Goal: Task Accomplishment & Management: Complete application form

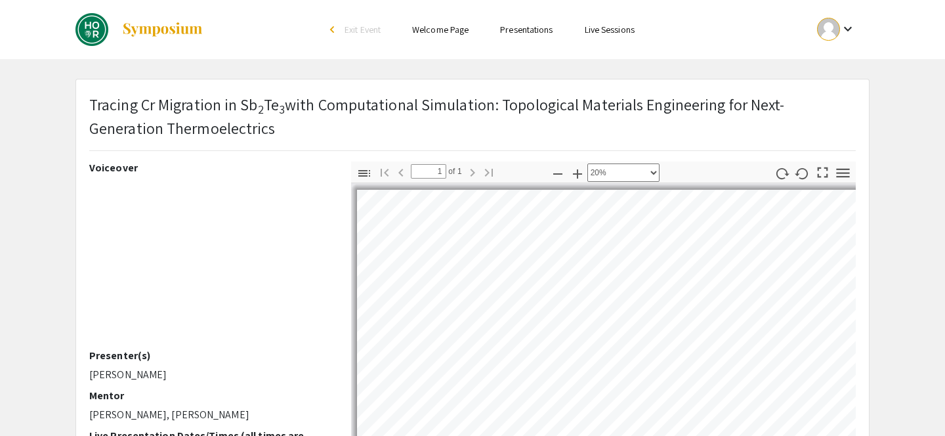
select select "custom"
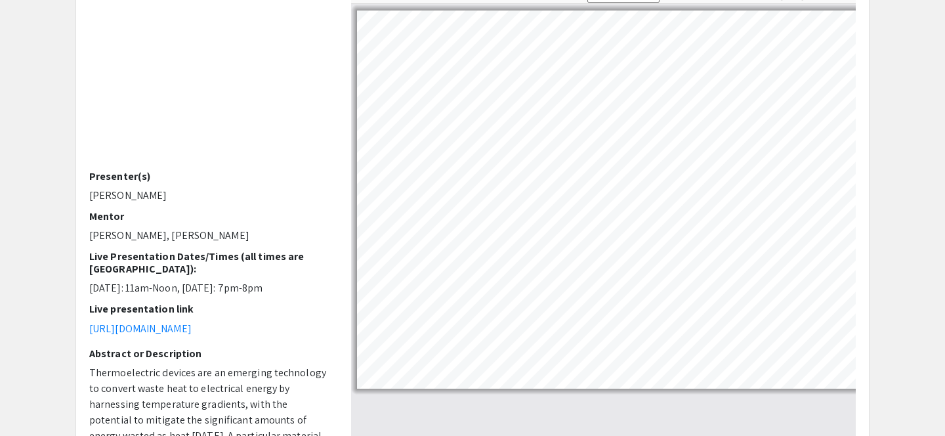
scroll to position [0, 5]
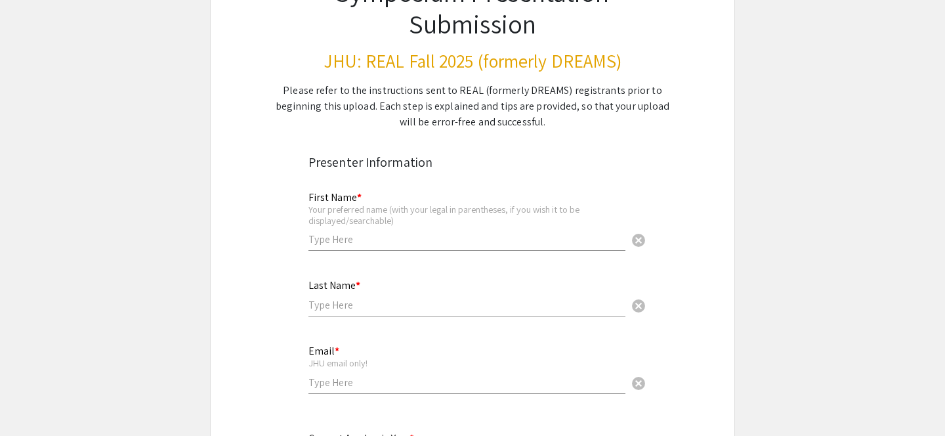
scroll to position [146, 0]
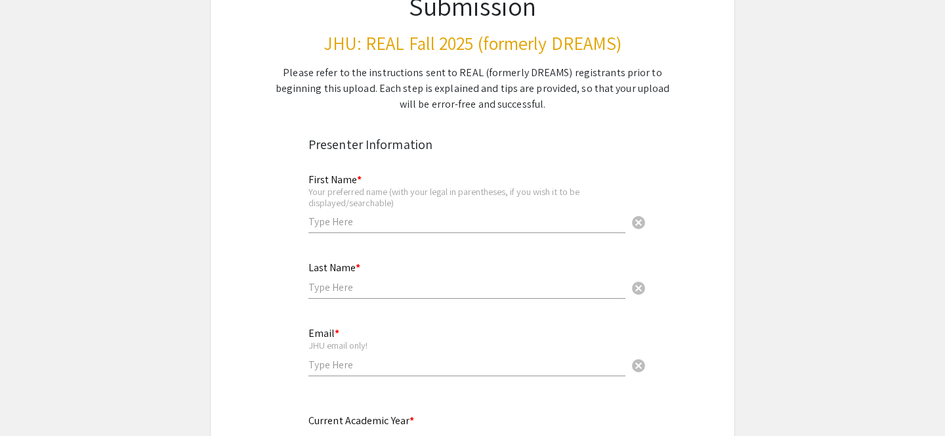
click at [362, 213] on div "First Name * Your preferred name (with your legal in parentheses, if you wish i…" at bounding box center [466, 197] width 317 height 73
type input "Diandre"
type input "Zou"
click at [336, 356] on div "Email * JHU email only! cancel" at bounding box center [466, 344] width 317 height 61
click at [336, 360] on input "email" at bounding box center [466, 365] width 317 height 14
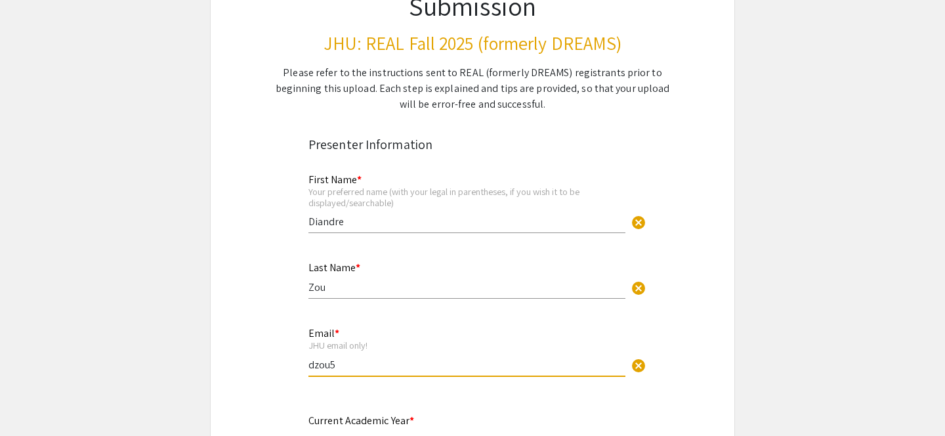
type input "dzou5@jh.edu"
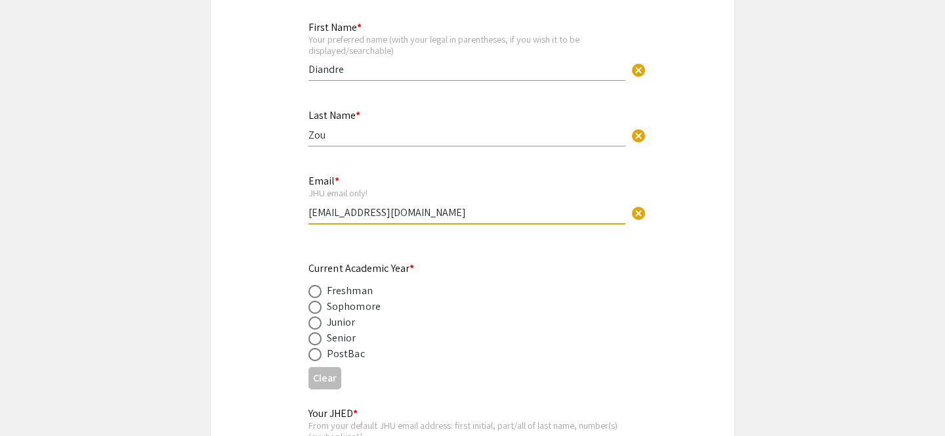
scroll to position [299, 0]
click at [333, 338] on div "Senior" at bounding box center [342, 337] width 30 height 16
click at [318, 341] on span at bounding box center [314, 337] width 13 height 13
click at [318, 341] on input "radio" at bounding box center [314, 337] width 13 height 13
radio input "true"
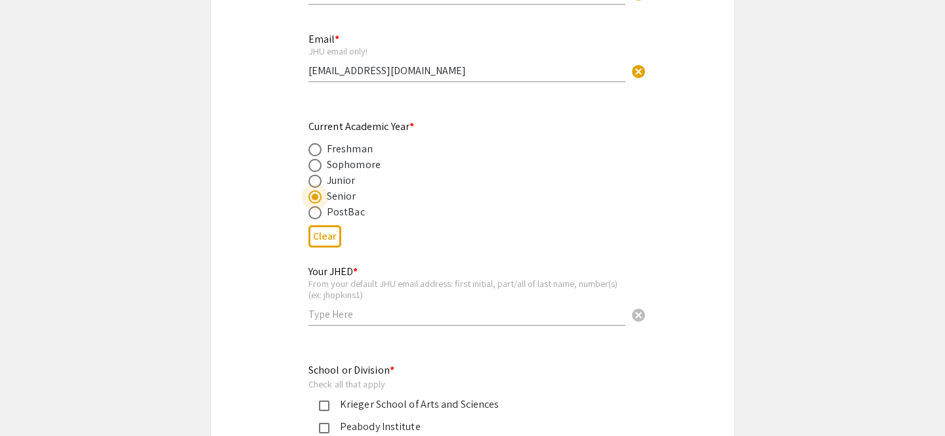
scroll to position [440, 0]
click at [373, 310] on input "text" at bounding box center [466, 313] width 317 height 14
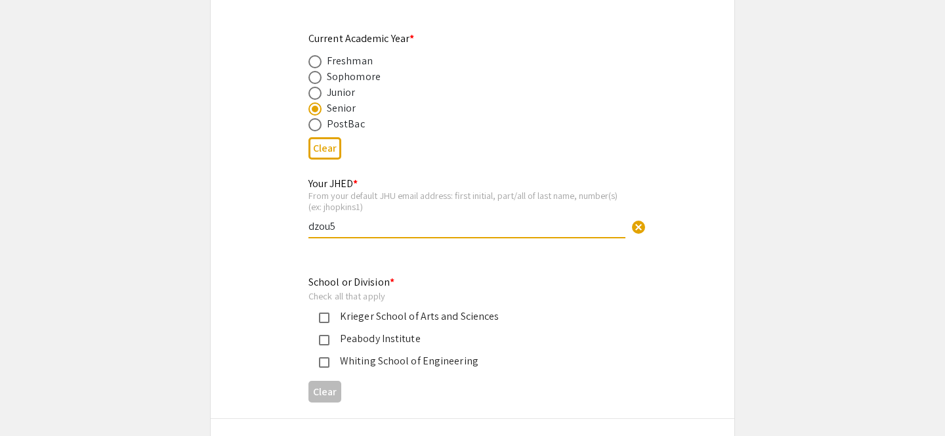
scroll to position [574, 0]
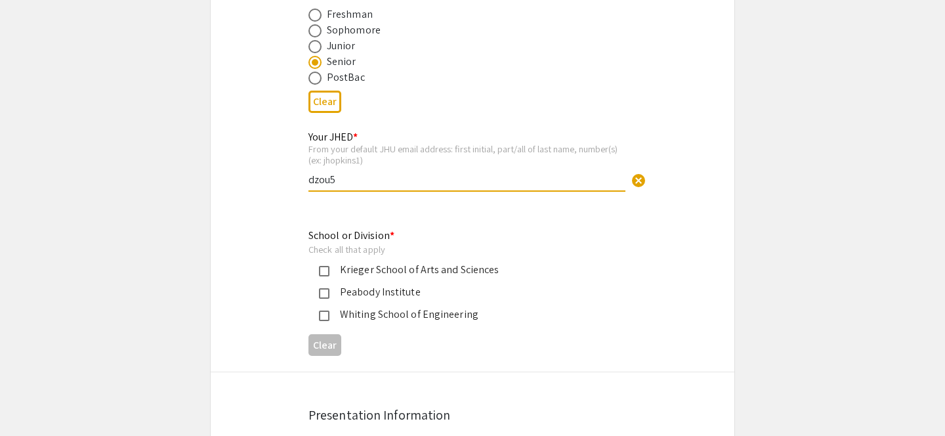
type input "dzou5"
click at [325, 274] on mat-pseudo-checkbox at bounding box center [324, 271] width 10 height 10
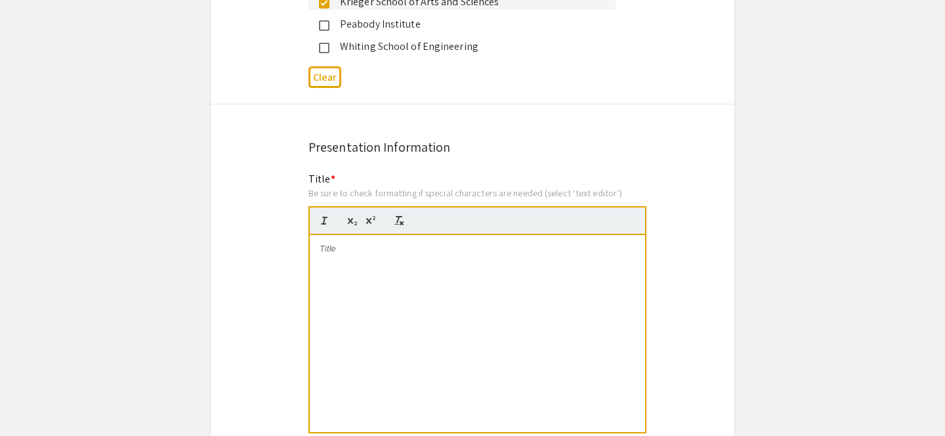
scroll to position [843, 0]
click at [368, 173] on div "Title * Be sure to check formatting if special characters are needed (select ‘t…" at bounding box center [477, 310] width 338 height 278
click at [360, 195] on div "Be sure to check formatting if special characters are needed (select ‘text edit…" at bounding box center [477, 192] width 338 height 12
click at [326, 272] on div at bounding box center [477, 332] width 335 height 197
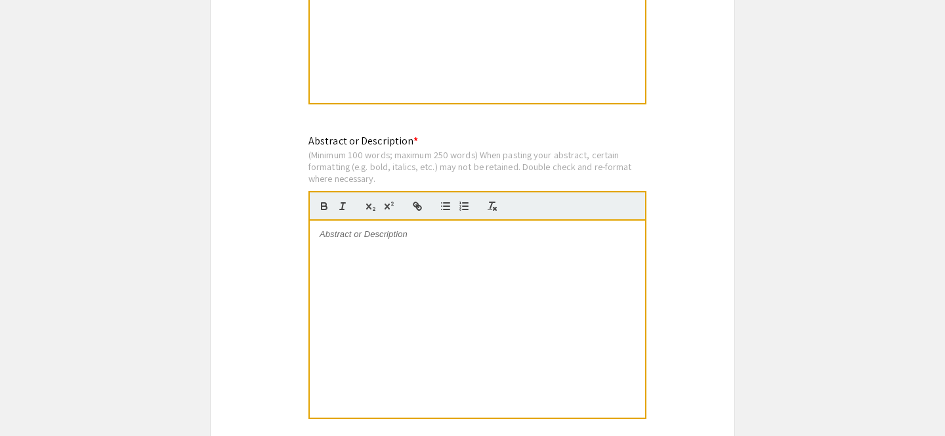
scroll to position [1193, 0]
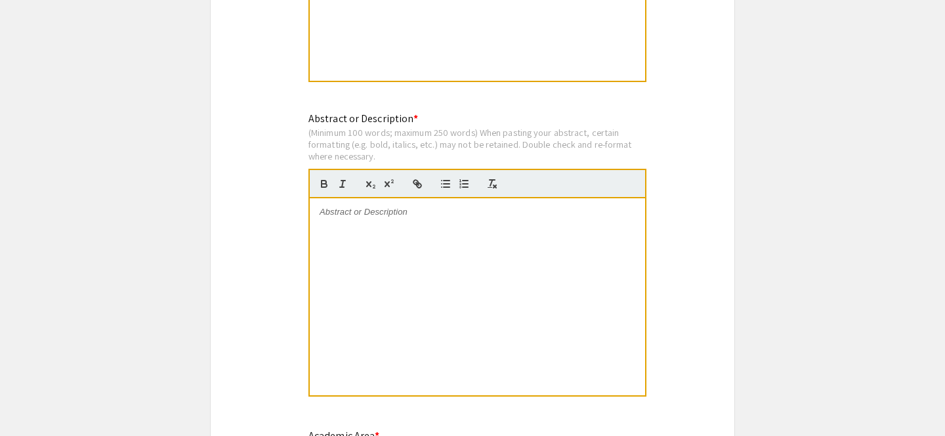
click at [365, 263] on div at bounding box center [477, 296] width 335 height 197
click at [392, 304] on div at bounding box center [477, 296] width 335 height 197
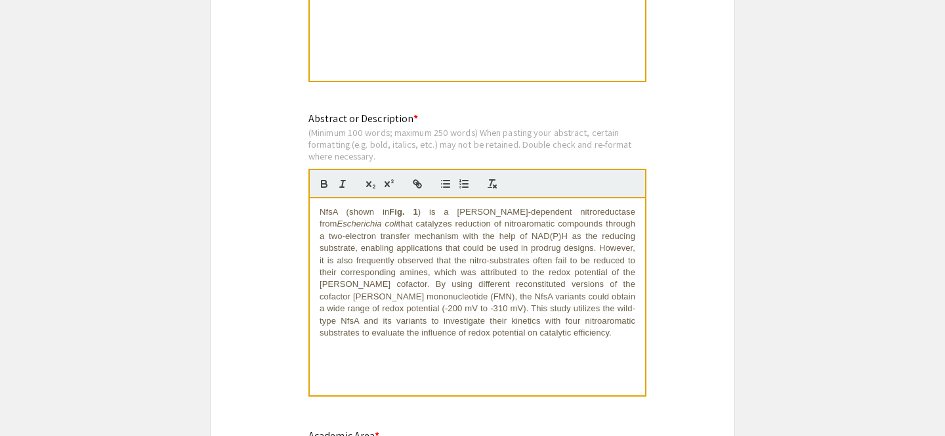
scroll to position [0, 0]
drag, startPoint x: 409, startPoint y: 215, endPoint x: 341, endPoint y: 216, distance: 68.2
click at [341, 216] on p "NfsA (shown in Fig. 1 ) is a flavin-dependent nitroreductase from Escherichia c…" at bounding box center [478, 272] width 316 height 133
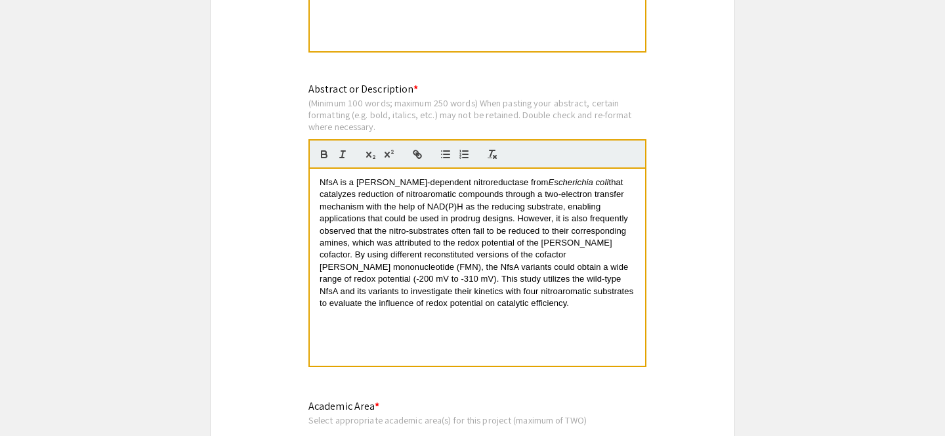
click at [418, 345] on div "NfsA is a flavin-dependent nitroreductase from Escherichia coli that catalyzes …" at bounding box center [477, 267] width 335 height 197
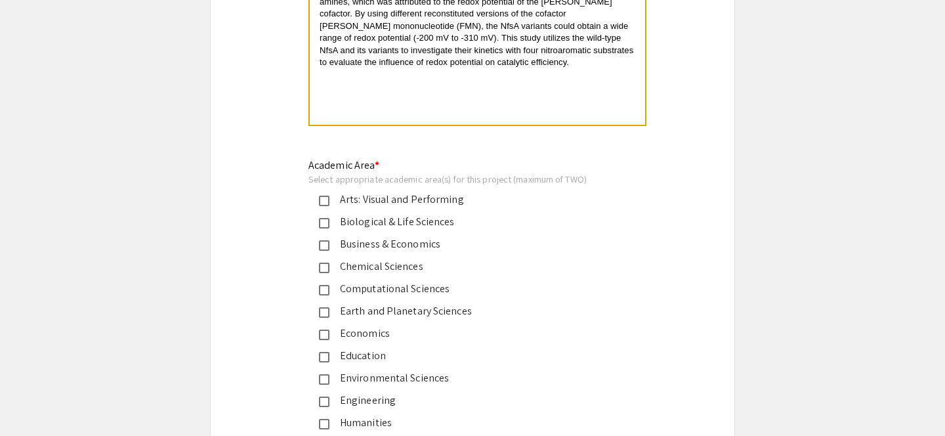
scroll to position [1466, 0]
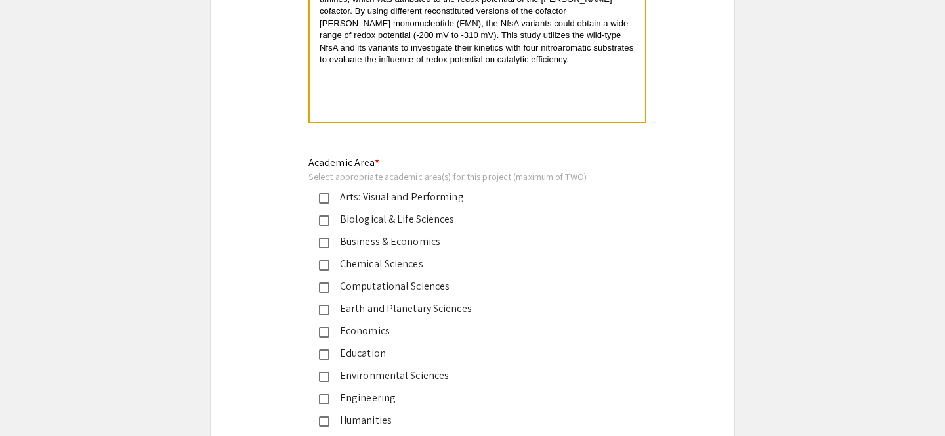
click at [403, 222] on div "Biological & Life Sciences" at bounding box center [467, 219] width 276 height 16
click at [395, 268] on div "Chemical Sciences" at bounding box center [467, 264] width 276 height 16
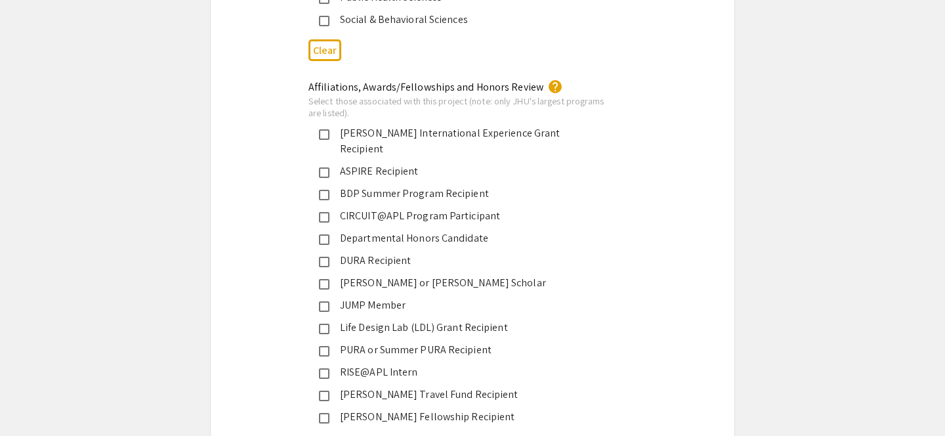
scroll to position [2105, 0]
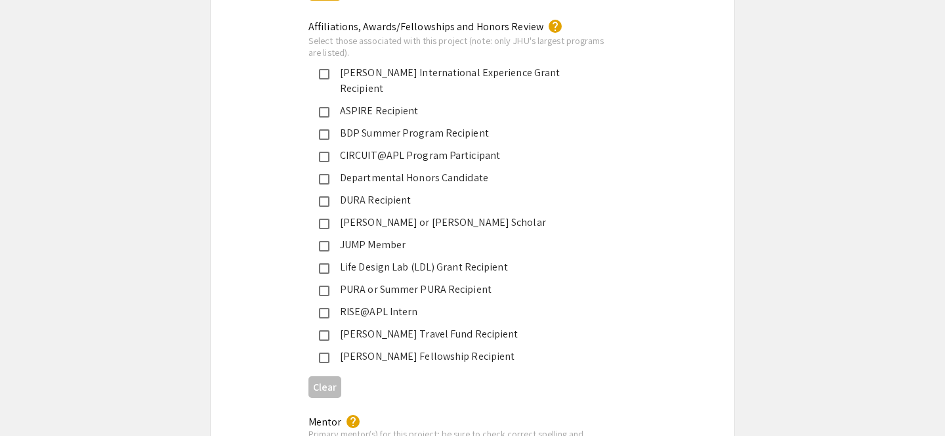
click at [411, 170] on div "Departmental Honors Candidate" at bounding box center [467, 178] width 276 height 16
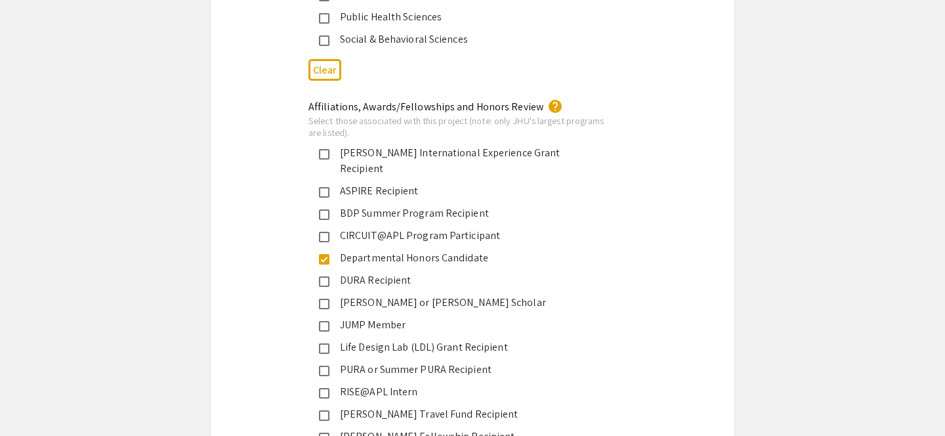
scroll to position [2024, 0]
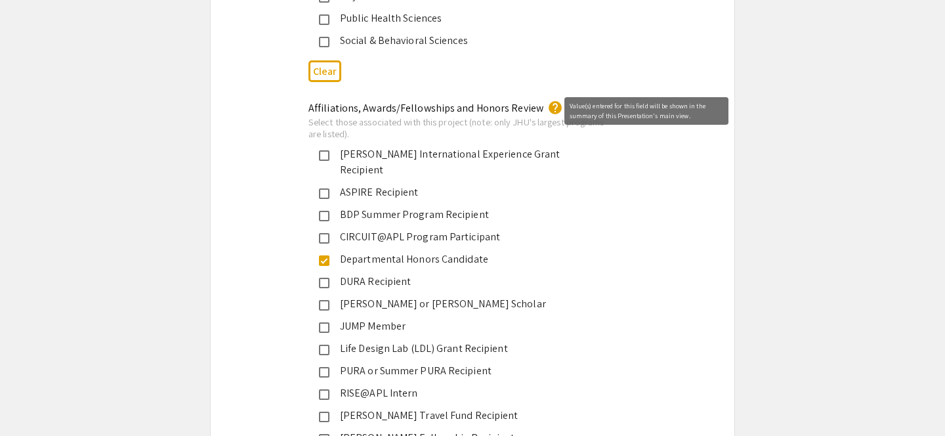
click at [551, 108] on mat-icon "help" at bounding box center [555, 108] width 16 height 16
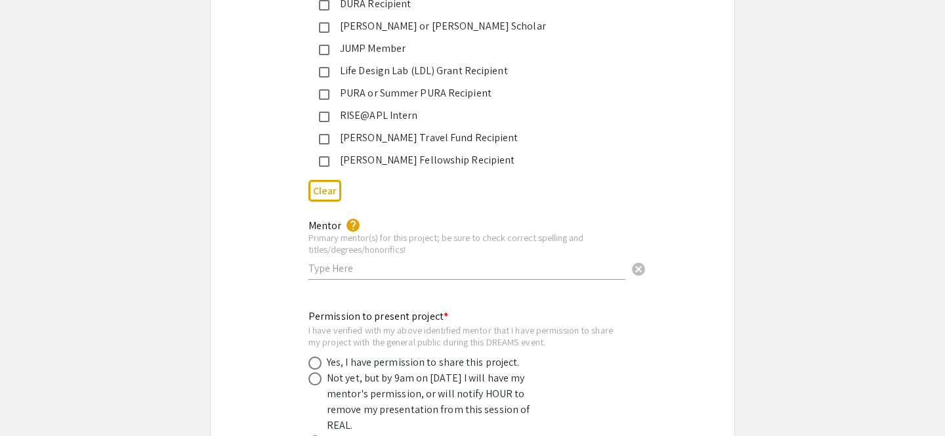
scroll to position [2300, 0]
click at [377, 263] on input "text" at bounding box center [466, 269] width 317 height 14
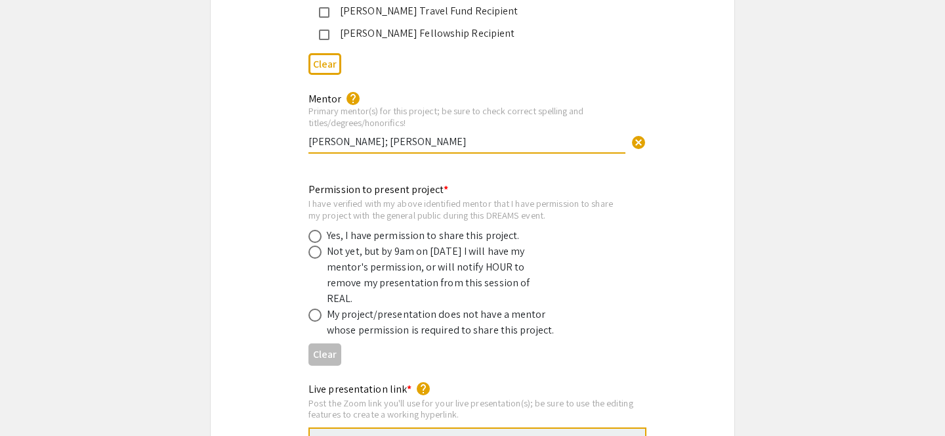
scroll to position [2499, 0]
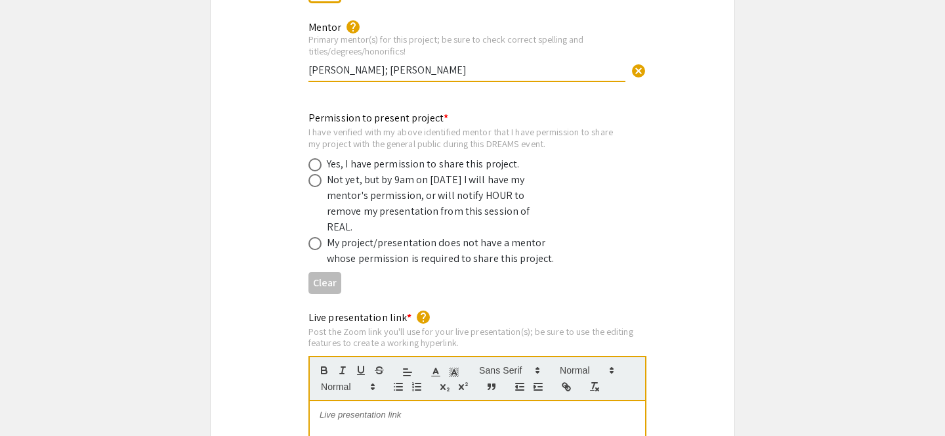
type input "Ekroop Cheema; Professor Steven Rokita"
click at [371, 157] on div "Yes, I have permission to share this project." at bounding box center [423, 164] width 193 height 16
click at [343, 156] on div "Yes, I have permission to share this project." at bounding box center [423, 164] width 193 height 16
click at [313, 158] on span at bounding box center [314, 164] width 13 height 13
click at [313, 158] on input "radio" at bounding box center [314, 164] width 13 height 13
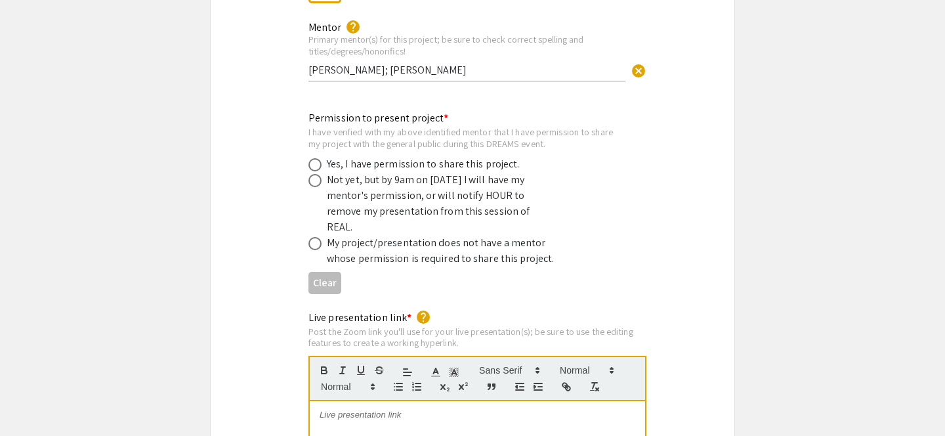
radio input "true"
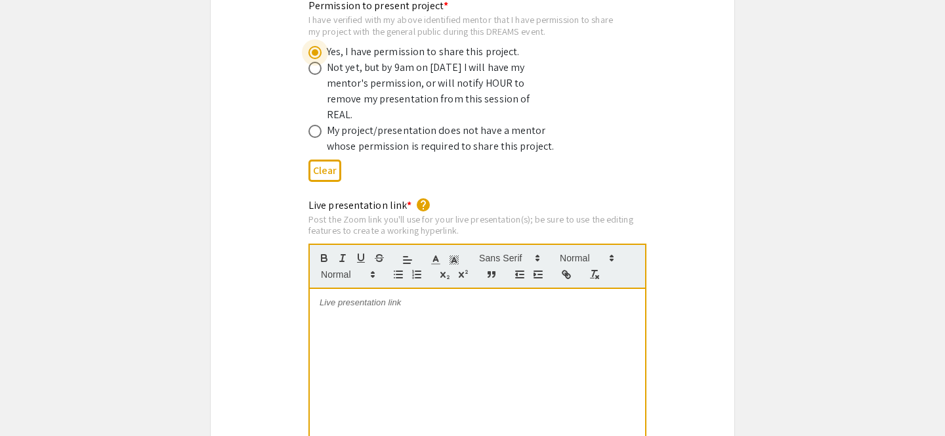
scroll to position [2632, 0]
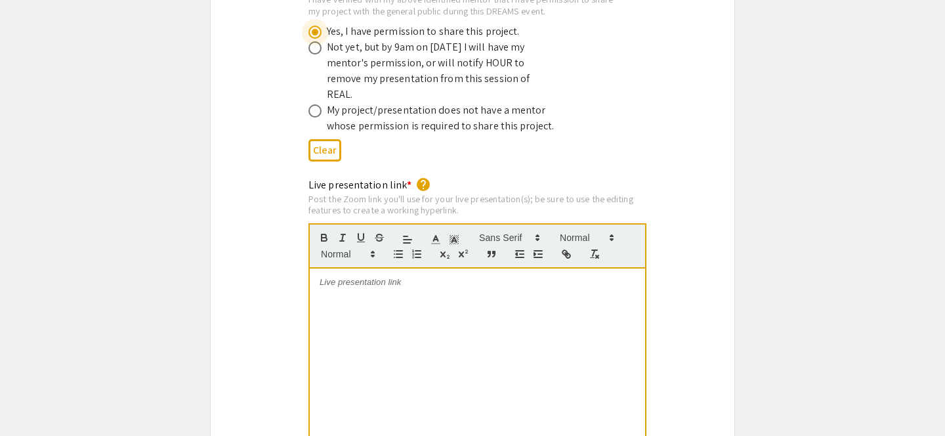
click at [446, 278] on div at bounding box center [477, 366] width 335 height 197
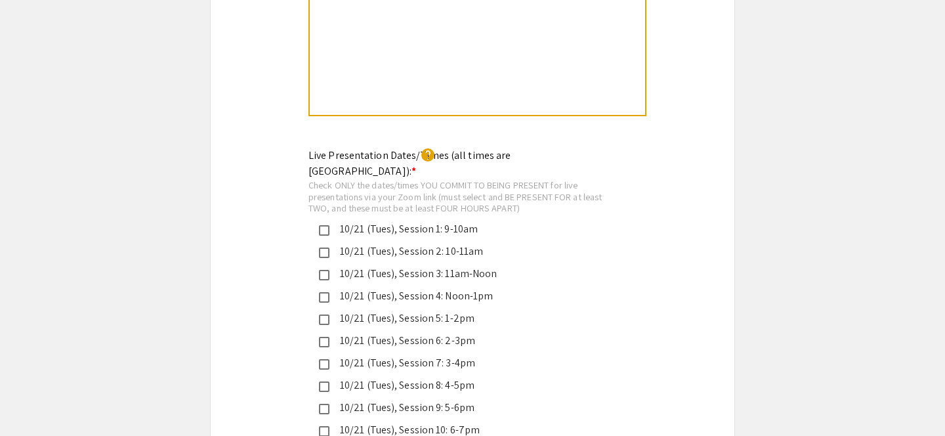
scroll to position [3053, 0]
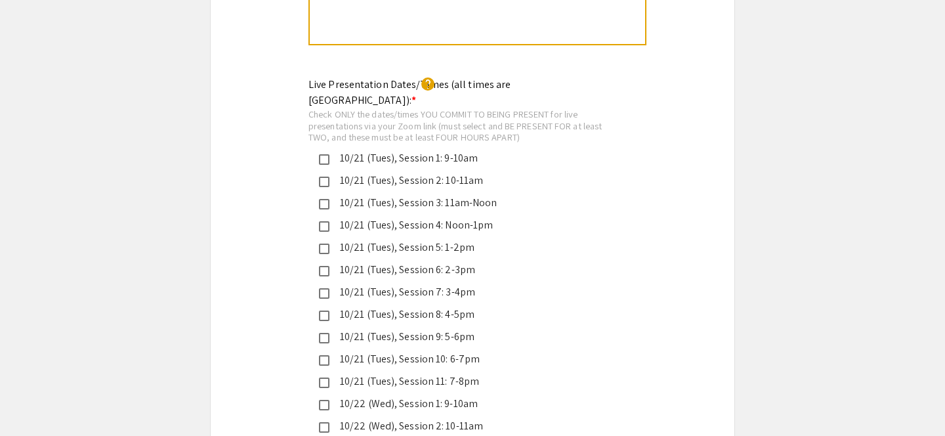
click at [474, 150] on div "10/21 (Tues), Session 1: 9-10am" at bounding box center [467, 158] width 276 height 16
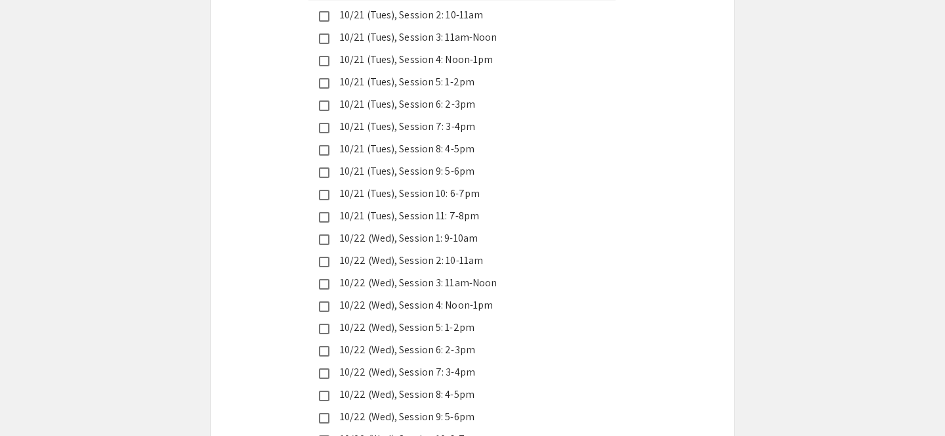
scroll to position [3219, 0]
click at [388, 408] on div "10/22 (Wed), Session 9: 5-6pm" at bounding box center [467, 416] width 276 height 16
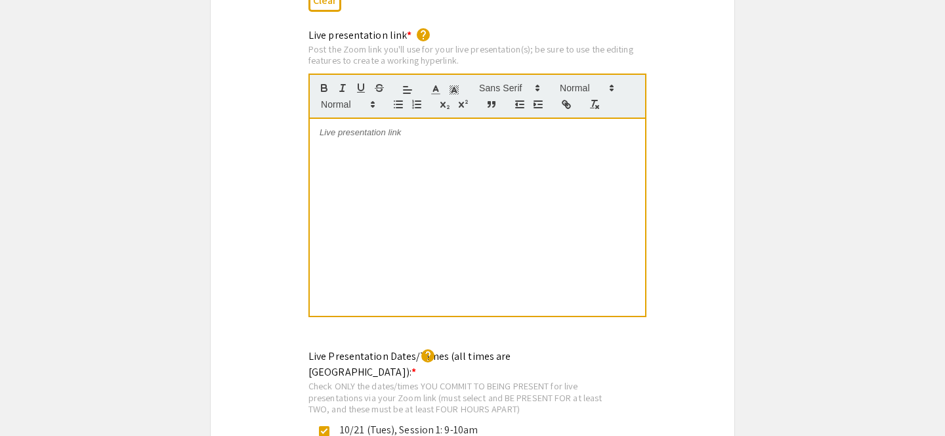
scroll to position [2745, 0]
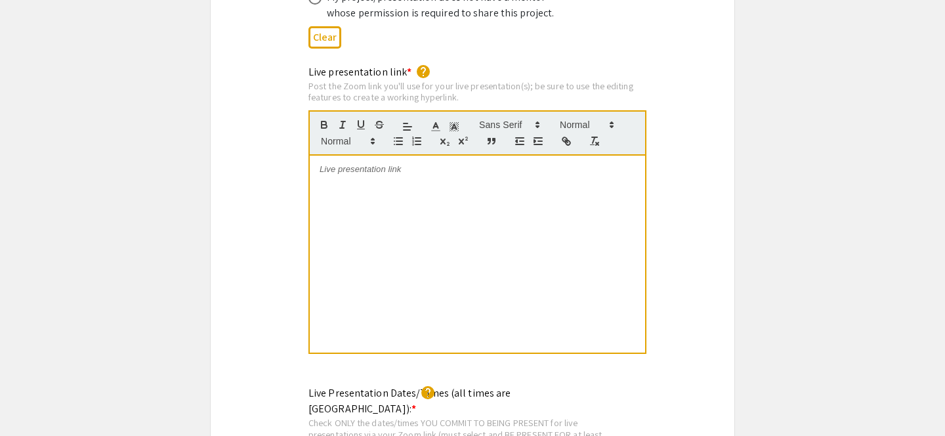
click at [533, 156] on div at bounding box center [477, 254] width 335 height 197
click at [569, 135] on icon "button" at bounding box center [566, 141] width 12 height 12
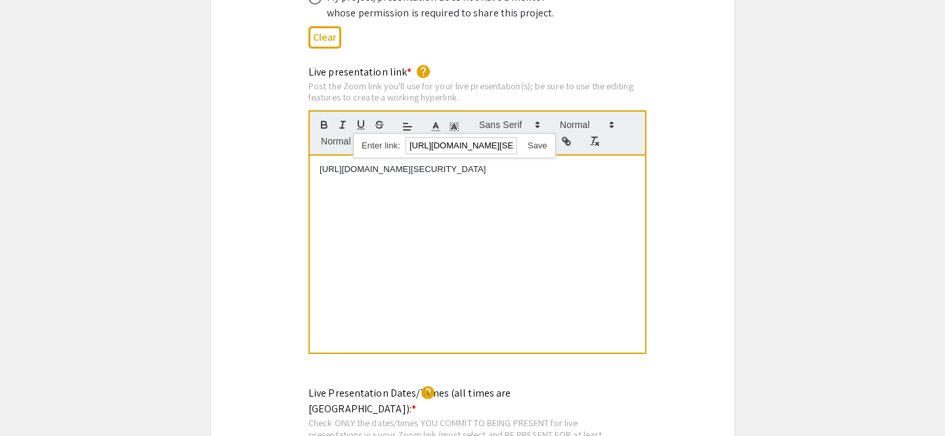
click at [533, 140] on link at bounding box center [532, 145] width 30 height 10
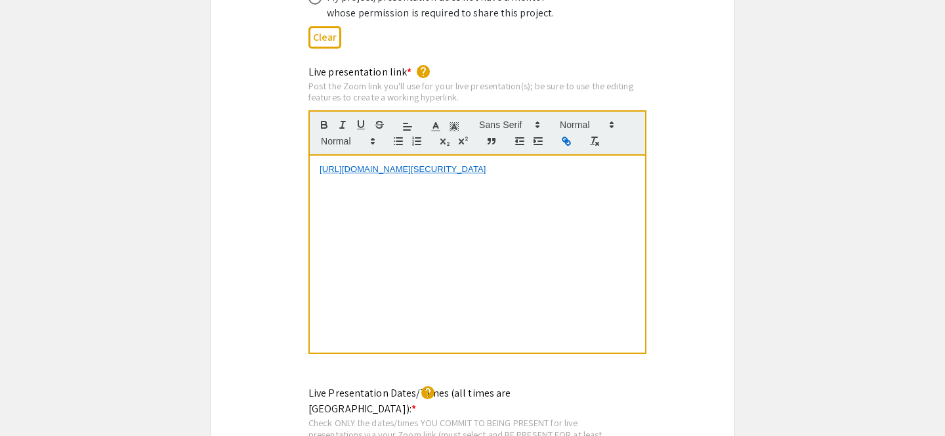
click at [527, 216] on div "https://JHUBlueJays.zoom.us/j/7983010165?pwd=ajR2blRhYWlFSExpWVZ2V0dMcEwvUT09&o…" at bounding box center [477, 254] width 335 height 197
click at [320, 188] on p "https://JHUBlueJays.zoom.us/j/7983010165?pwd=ajR2blRhYWlFSExpWVZ2V0dMcEwvUT09&o…" at bounding box center [478, 194] width 316 height 12
click at [568, 135] on icon "button" at bounding box center [566, 141] width 12 height 12
type input "https://JHUBlueJays.zoom.us/j/7983010165?pwd=ajR2blRhYWlFSExpWVZ2V0dMcEwvUT09&o…"
click at [538, 177] on link at bounding box center [532, 182] width 30 height 10
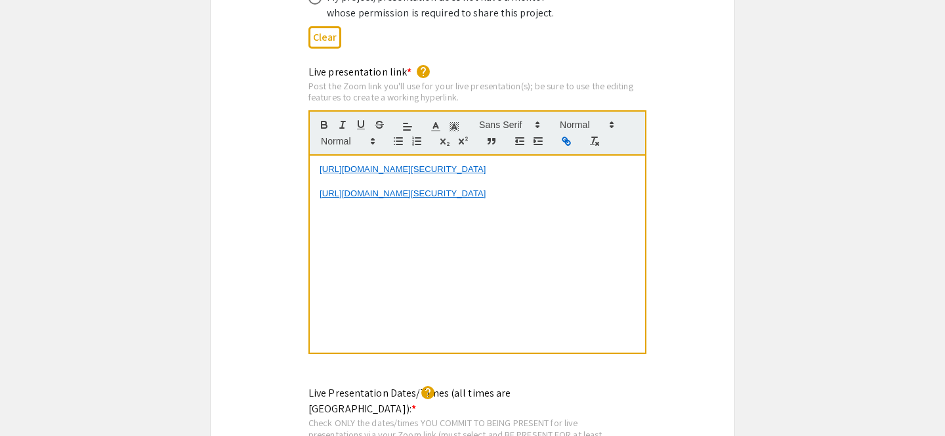
click at [318, 156] on div "https://JHUBlueJays.zoom.us/j/7983010165?pwd=ajR2blRhYWlFSExpWVZ2V0dMcEwvUT09&o…" at bounding box center [477, 254] width 335 height 197
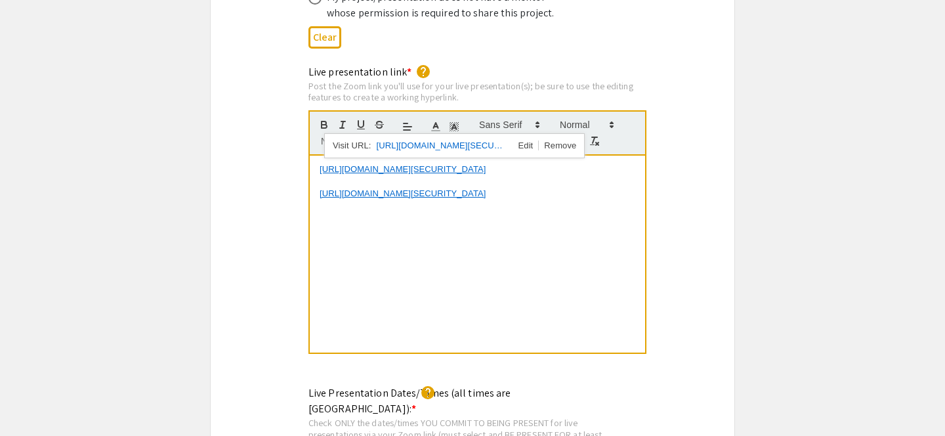
click at [623, 262] on div "https://JHUBlueJays.zoom.us/j/7983010165?pwd=ajR2blRhYWlFSExpWVZ2V0dMcEwvUT09&o…" at bounding box center [477, 254] width 335 height 197
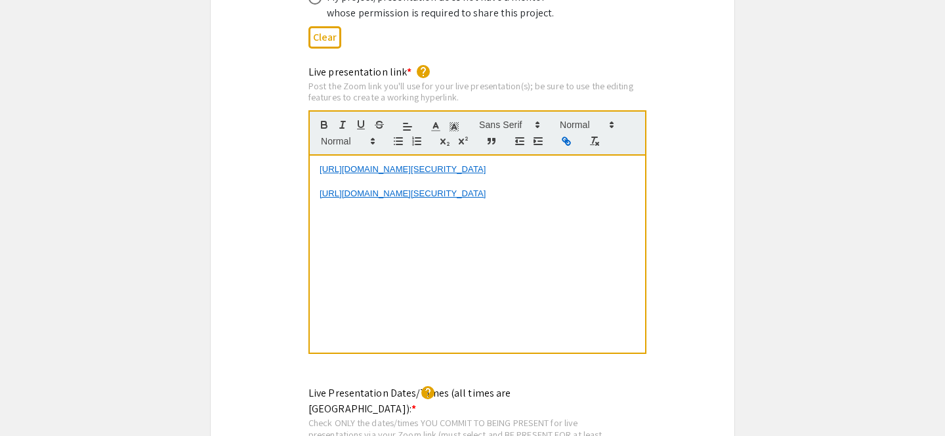
click at [404, 308] on div "https://JHUBlueJays.zoom.us/j/7983010165?pwd=ajR2blRhYWlFSExpWVZ2V0dMcEwvUT09&o…" at bounding box center [477, 254] width 335 height 197
click at [409, 260] on div "https://JHUBlueJays.zoom.us/j/7983010165?pwd=ajR2blRhYWlFSExpWVZ2V0dMcEwvUT09&o…" at bounding box center [477, 254] width 335 height 197
click at [597, 232] on div "https://JHUBlueJays.zoom.us/j/7983010165?pwd=ajR2blRhYWlFSExpWVZ2V0dMcEwvUT09&o…" at bounding box center [477, 254] width 335 height 197
drag, startPoint x: 607, startPoint y: 192, endPoint x: 318, endPoint y: 125, distance: 296.4
click at [318, 125] on quill-editor "https://JHUBlueJays.zoom.us/j/7983010165?pwd=ajR2blRhYWlFSExpWVZ2V0dMcEwvUT09&o…" at bounding box center [477, 232] width 338 height 244
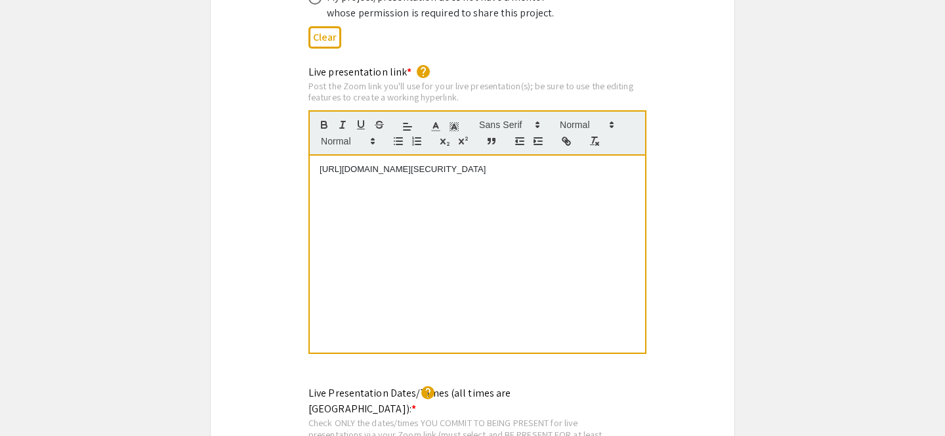
click at [555, 167] on div "https://JHUBlueJays.zoom.us/j/7983010165?pwd=ajR2blRhYWlFSExpWVZ2V0dMcEwvUT09" at bounding box center [477, 254] width 335 height 197
click at [562, 135] on icon "button" at bounding box center [566, 141] width 12 height 12
type input "https://JHUBlueJays.zoom.us/j/7983010165?pwd=ajR2blRhYWlFSExpWVZ2V0dMcEwvUT09"
click at [499, 140] on link at bounding box center [492, 145] width 30 height 10
click at [533, 188] on div "https://JHUBlueJays.zoom.us/j/7983010165?pwd=ajR2blRhYWlFSExpWVZ2V0dMcEwvUT09" at bounding box center [477, 254] width 335 height 197
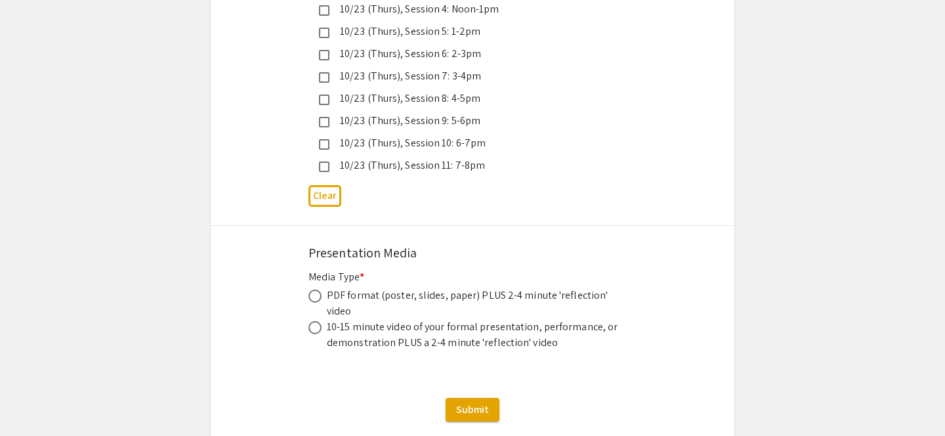
scroll to position [3773, 0]
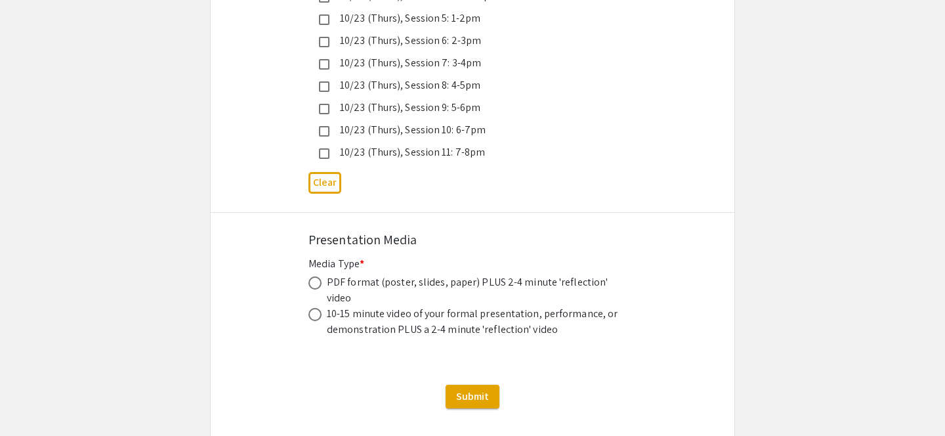
click at [395, 274] on div "PDF format (poster, slides, paper) PLUS 2-4 minute 'reflection' video" at bounding box center [474, 289] width 295 height 31
click at [379, 274] on div "PDF format (poster, slides, paper) PLUS 2-4 minute 'reflection' video" at bounding box center [474, 289] width 295 height 31
click at [316, 276] on span at bounding box center [314, 282] width 13 height 13
click at [316, 276] on input "radio" at bounding box center [314, 282] width 13 height 13
radio input "true"
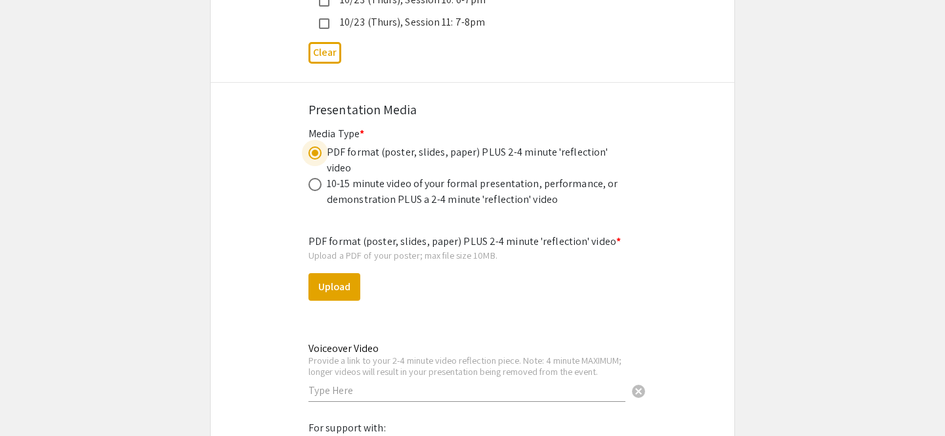
scroll to position [3910, 0]
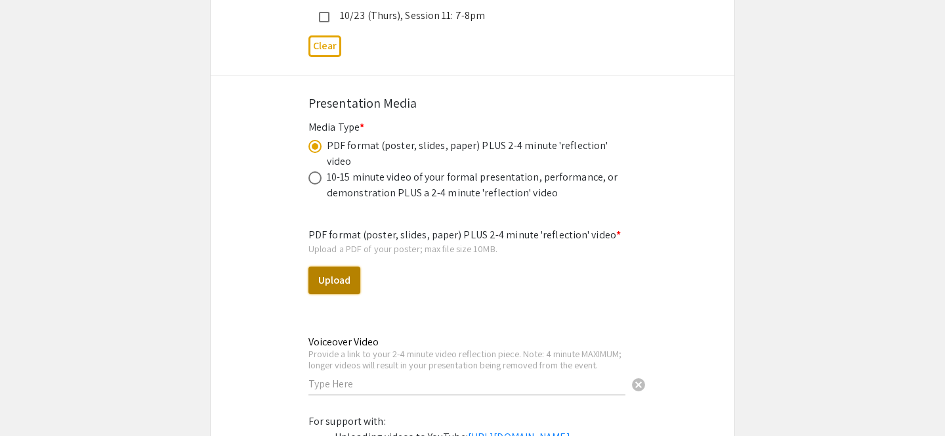
click at [345, 266] on button "Upload" at bounding box center [334, 280] width 52 height 28
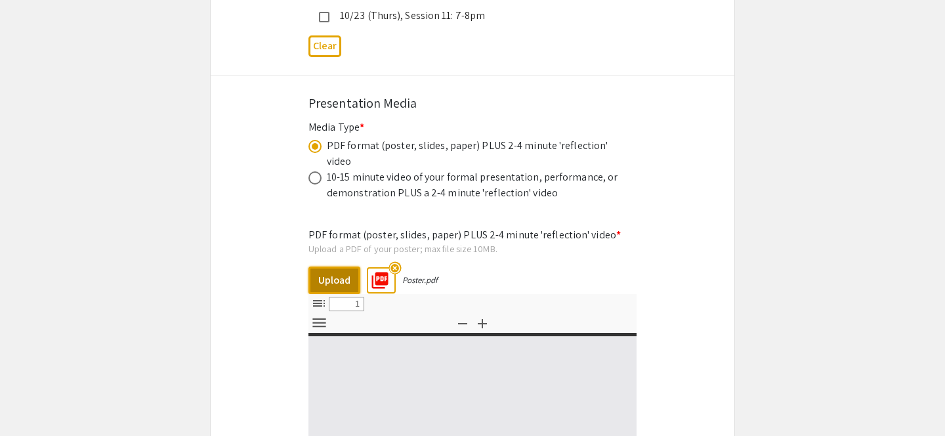
select select "custom"
type input "0"
select select "custom"
type input "1"
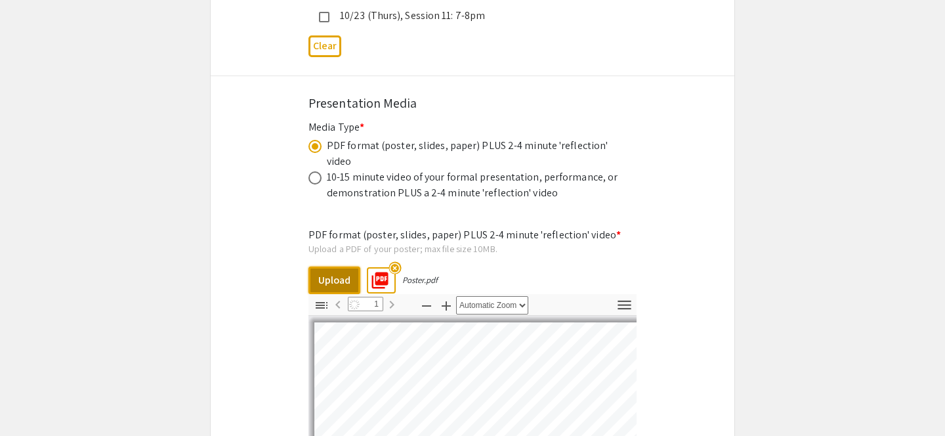
select select "auto"
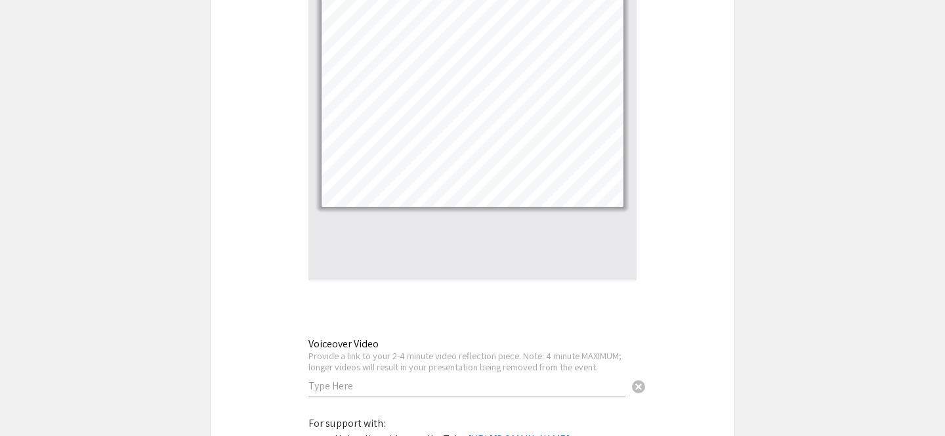
scroll to position [4284, 0]
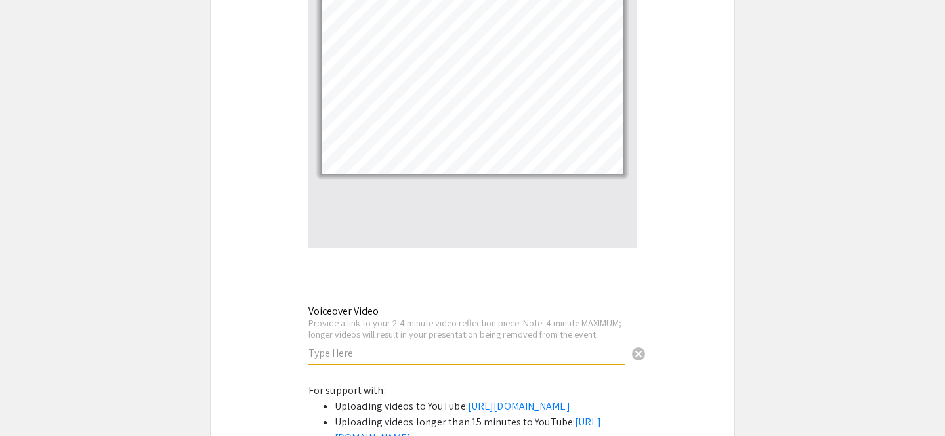
click at [440, 346] on input "text" at bounding box center [466, 353] width 317 height 14
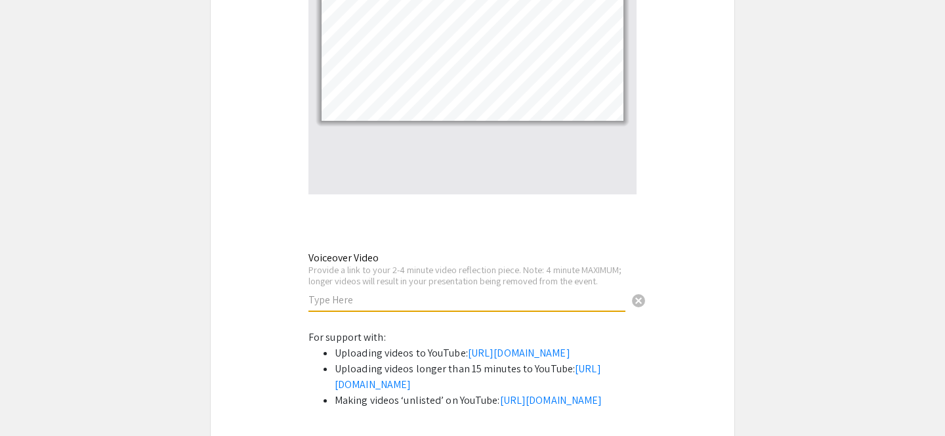
scroll to position [4348, 0]
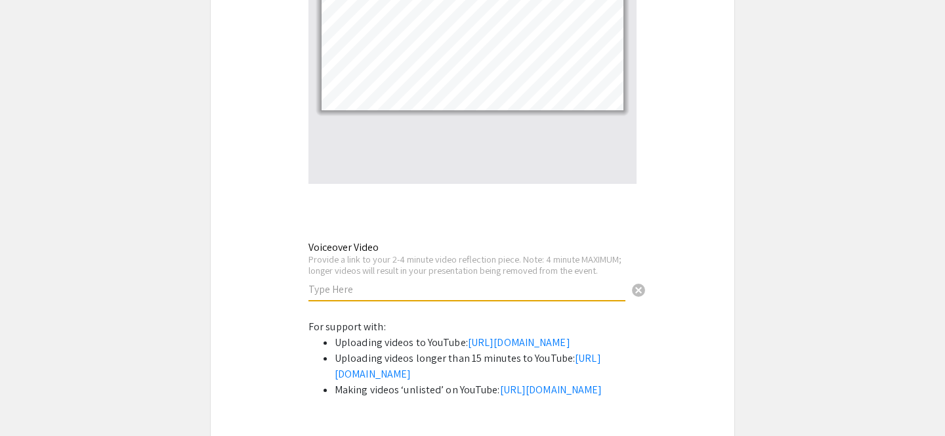
paste input "https://youtu.be/w3-8PlH60l0"
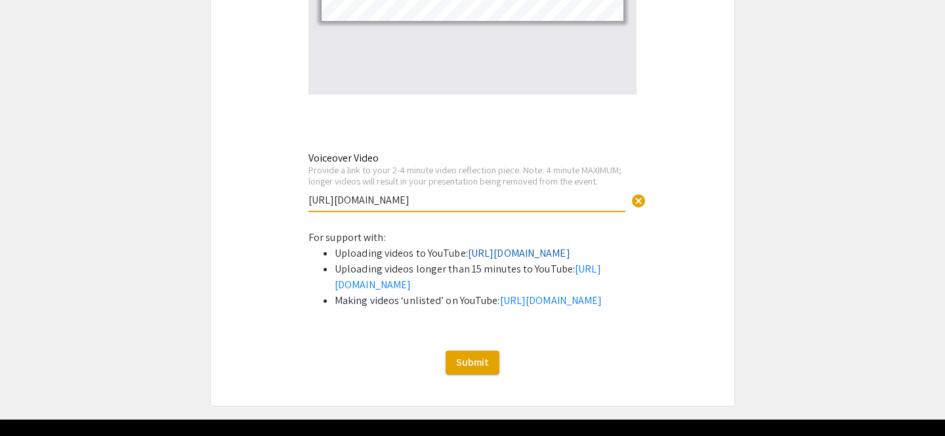
scroll to position [4458, 0]
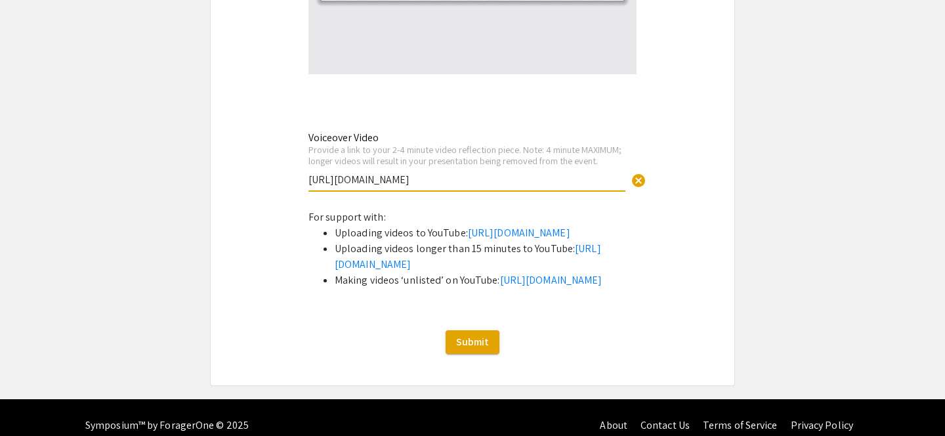
type input "https://youtu.be/w3-8PlH60l0"
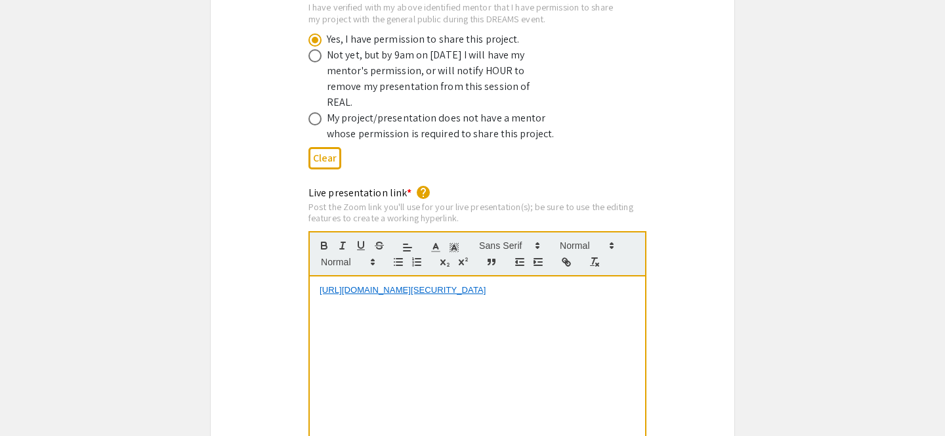
scroll to position [2633, 0]
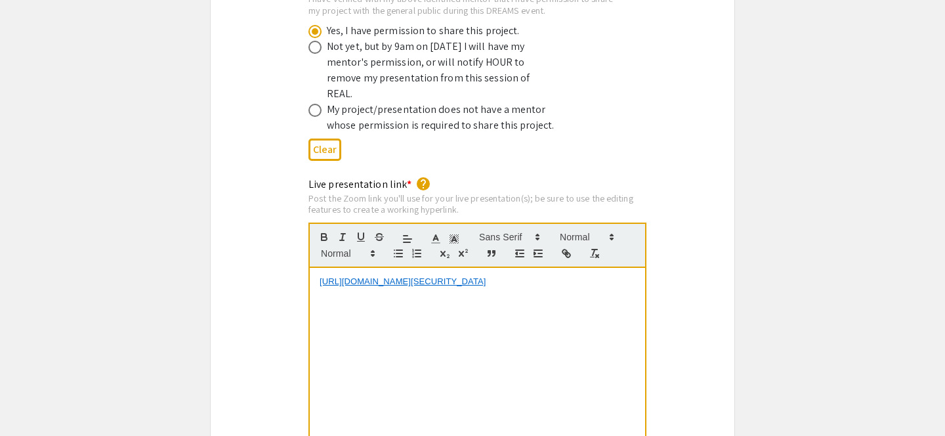
click at [434, 276] on link "https://JHUBlueJays.zoom.us/j/7983010165?pwd=ajR2blRhYWlFSExpWVZ2V0dMcEwvUT09" at bounding box center [403, 281] width 166 height 10
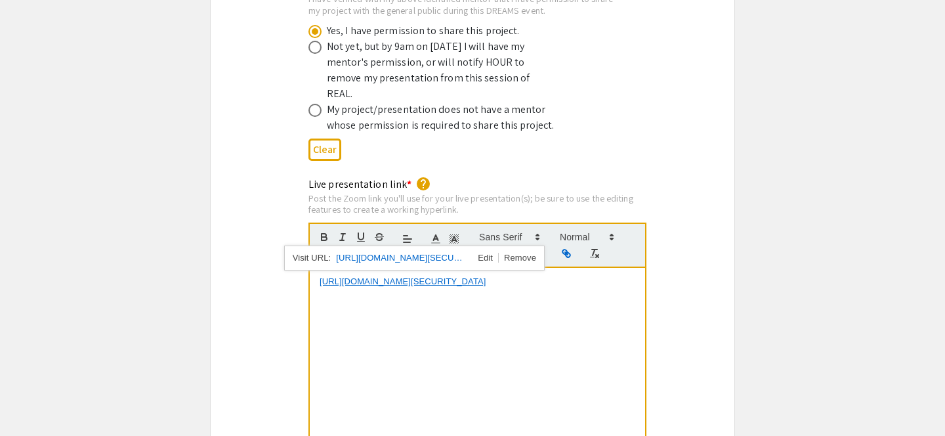
click at [434, 276] on link "https://JHUBlueJays.zoom.us/j/7983010165?pwd=ajR2blRhYWlFSExpWVZ2V0dMcEwvUT09" at bounding box center [403, 281] width 166 height 10
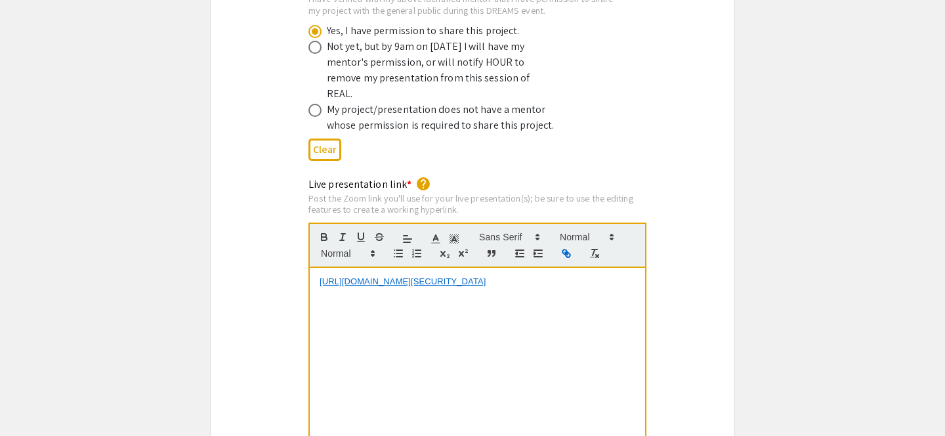
click at [434, 276] on link "https://JHUBlueJays.zoom.us/j/7983010165?pwd=ajR2blRhYWlFSExpWVZ2V0dMcEwvUT09" at bounding box center [403, 281] width 166 height 10
copy link "https://JHUBlueJays.zoom.us/j/7983010165?pwd=ajR2blRhYWlFSExpWVZ2V0dMcEwvUT09"
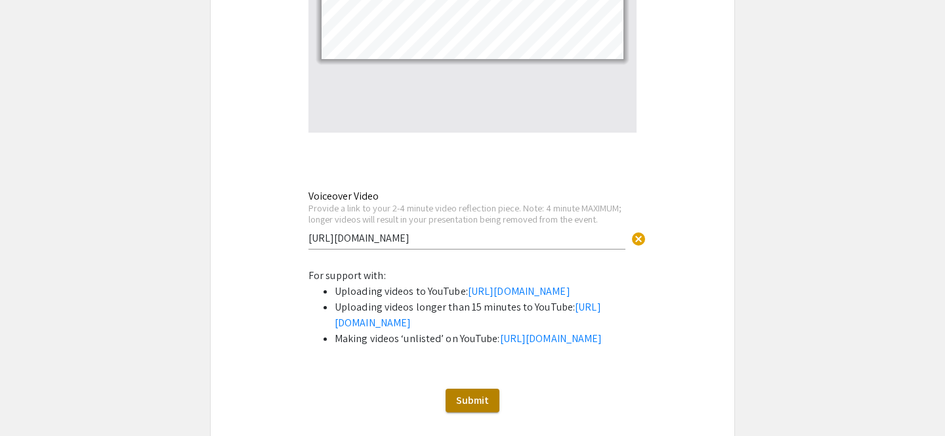
scroll to position [4395, 0]
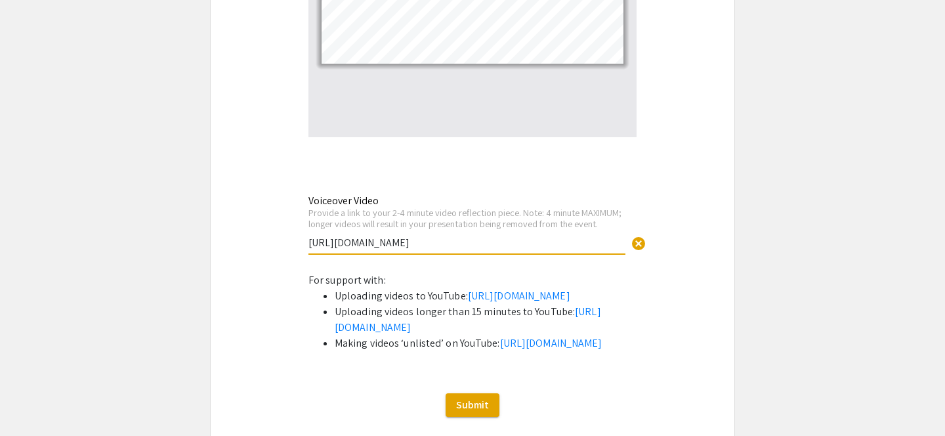
click at [406, 236] on input "https://youtu.be/w3-8PlH60l0" at bounding box center [466, 243] width 317 height 14
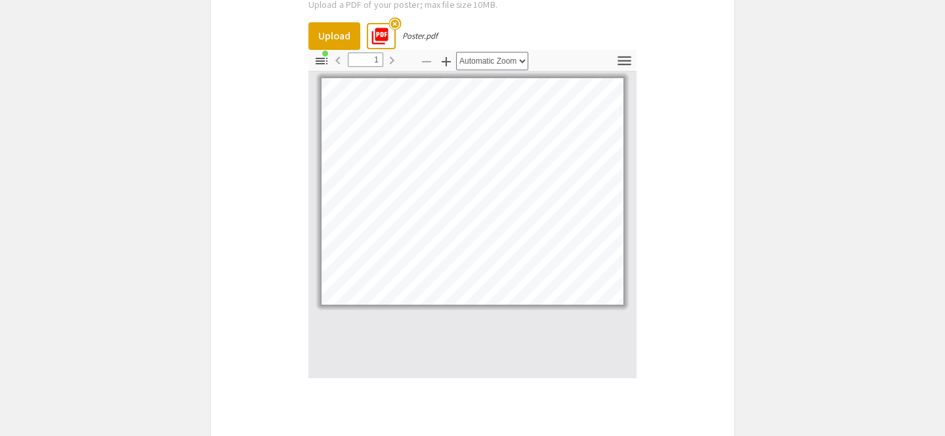
scroll to position [4509, 0]
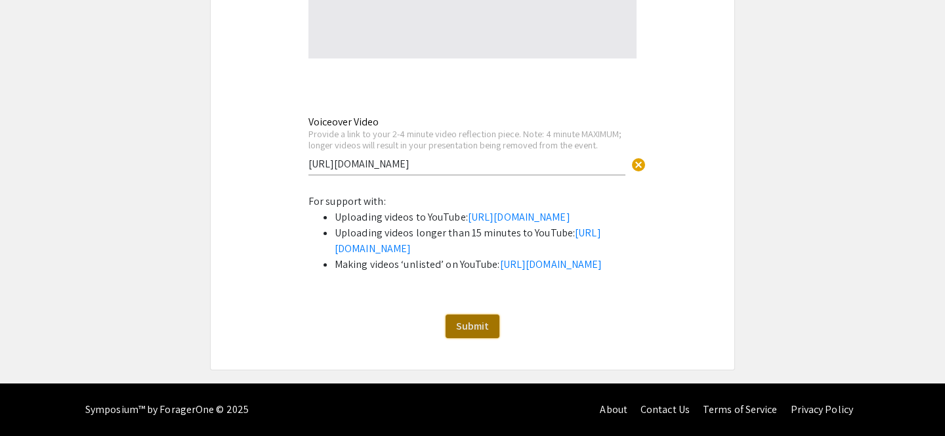
click at [475, 329] on span "Submit" at bounding box center [472, 326] width 33 height 14
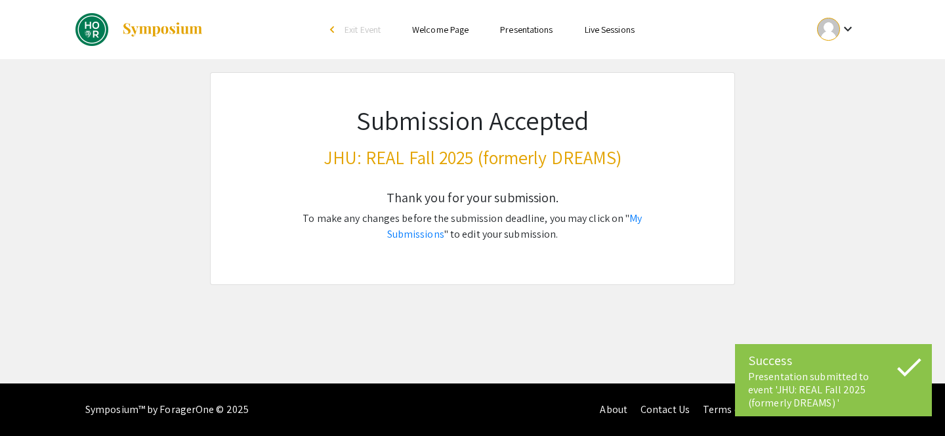
scroll to position [0, 0]
click at [873, 332] on div "Skip navigation arrow_back_ios Exit Event Welcome Page Presentations Live Sessi…" at bounding box center [472, 191] width 945 height 383
